Goal: Navigation & Orientation: Understand site structure

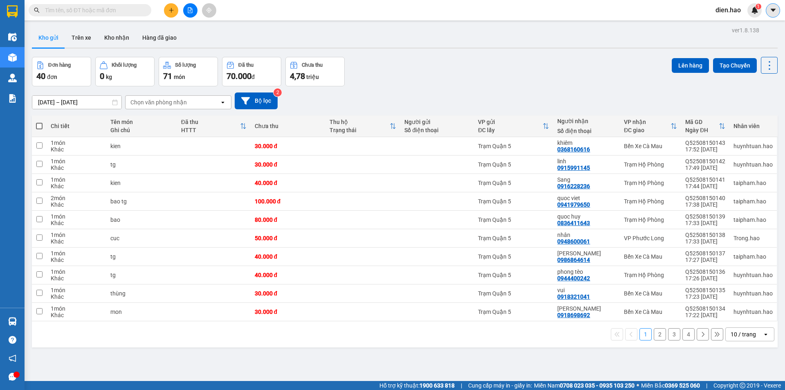
click at [768, 15] on span at bounding box center [773, 10] width 14 height 14
click at [737, 15] on span "dien.hao" at bounding box center [728, 10] width 38 height 10
click at [746, 38] on span "Đổi mật khẩu" at bounding box center [739, 38] width 34 height 9
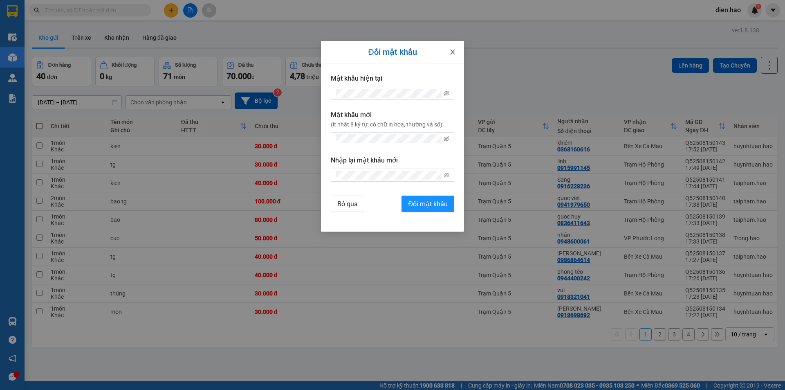
click at [452, 53] on icon "close" at bounding box center [452, 52] width 7 height 7
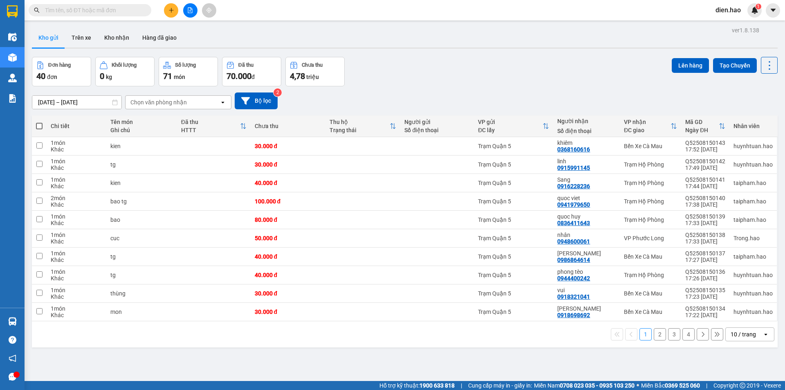
click at [735, 11] on span "dien.hao" at bounding box center [728, 10] width 38 height 10
click at [771, 13] on icon "caret-down" at bounding box center [773, 10] width 7 height 7
click at [656, 44] on div "Kho gửi Trên xe Kho nhận Hàng đã giao" at bounding box center [405, 39] width 746 height 22
click at [724, 15] on span "dien.hao" at bounding box center [728, 10] width 38 height 10
click at [683, 18] on div "Kết quả tìm kiếm ( 0 ) Bộ lọc No Data dien.hao 1" at bounding box center [392, 10] width 785 height 20
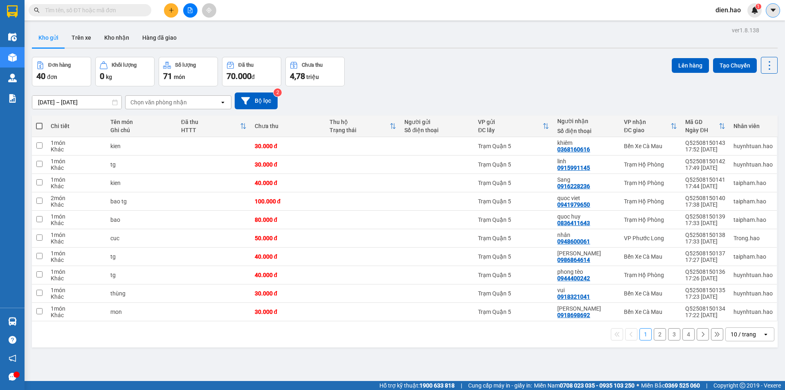
click at [769, 11] on button at bounding box center [773, 10] width 14 height 14
click at [726, 12] on span "dien.hao" at bounding box center [728, 10] width 38 height 10
click at [732, 11] on span "dien.hao" at bounding box center [728, 10] width 38 height 10
drag, startPoint x: 732, startPoint y: 13, endPoint x: 536, endPoint y: 53, distance: 200.3
click at [536, 53] on div "ver 1.8.138 Kho gửi Trên xe Kho nhận Hàng đã giao Đơn hàng 40 đơn Khối lượng 0 …" at bounding box center [405, 220] width 753 height 390
